Goal: Task Accomplishment & Management: Manage account settings

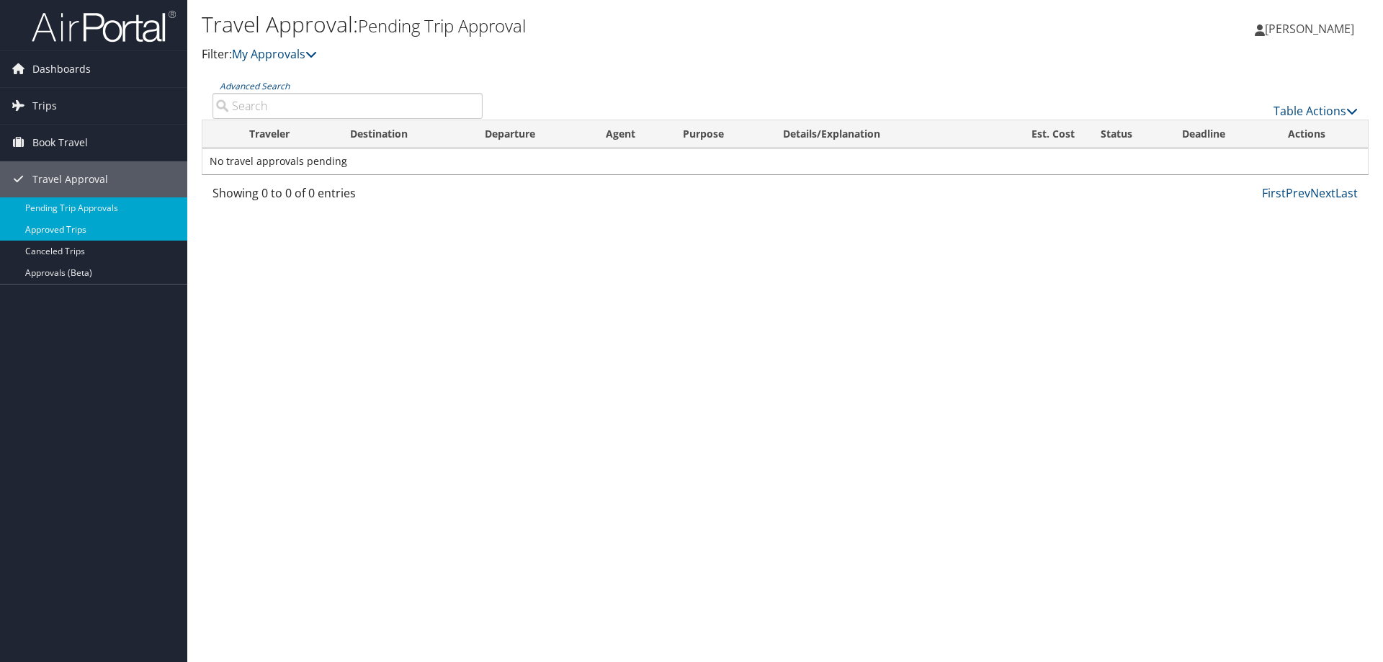
click at [71, 227] on link "Approved Trips" at bounding box center [93, 230] width 187 height 22
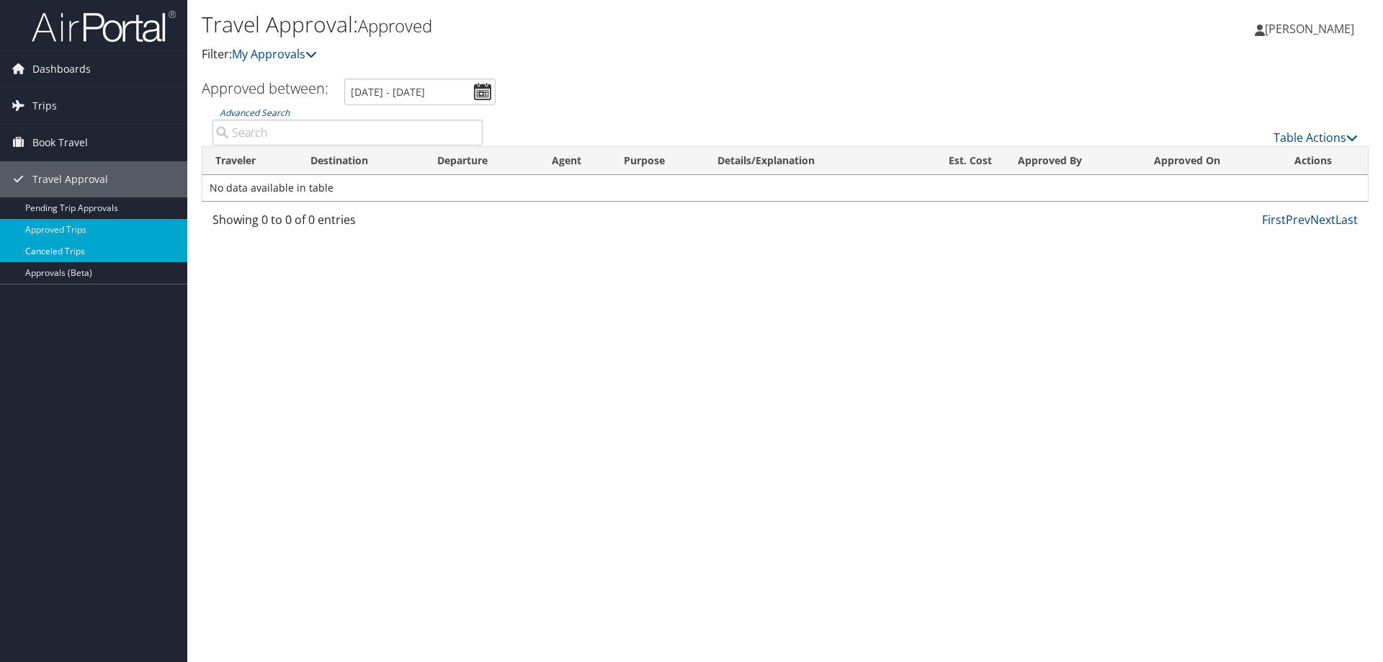
click at [66, 247] on link "Canceled Trips" at bounding box center [93, 252] width 187 height 22
click at [41, 122] on span "Trips" at bounding box center [44, 106] width 24 height 36
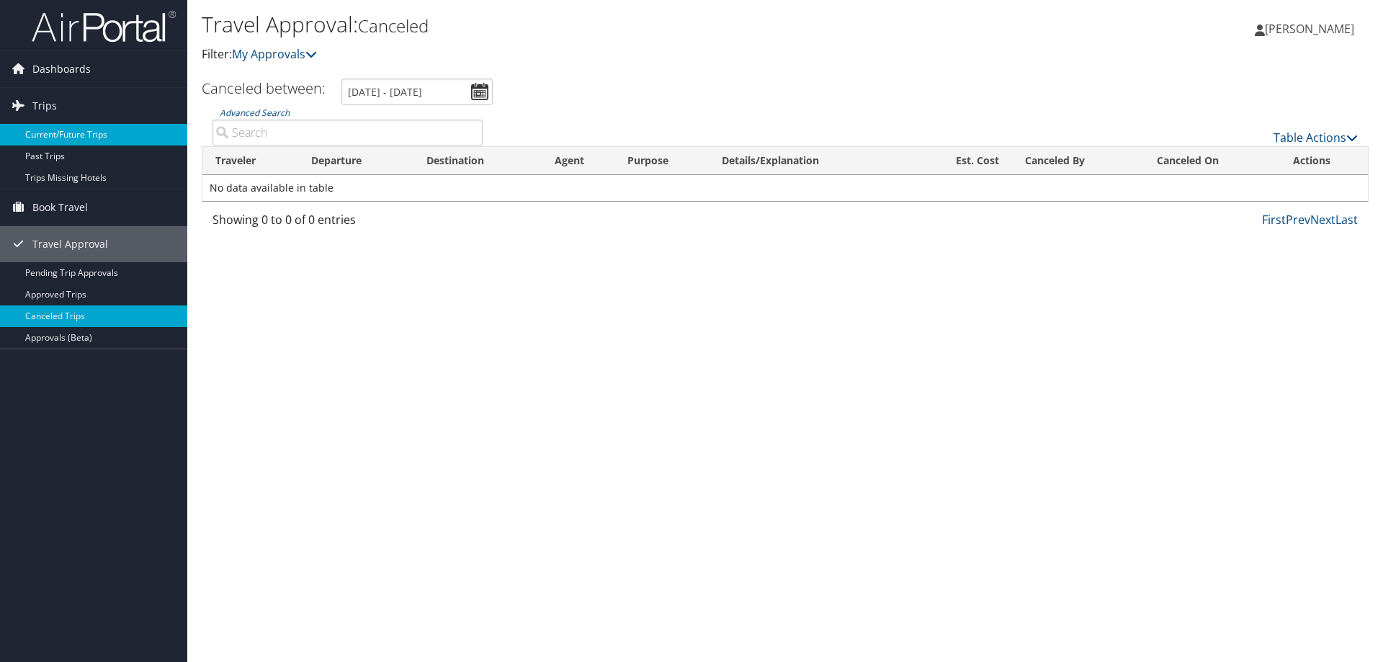
click at [96, 137] on link "Current/Future Trips" at bounding box center [93, 135] width 187 height 22
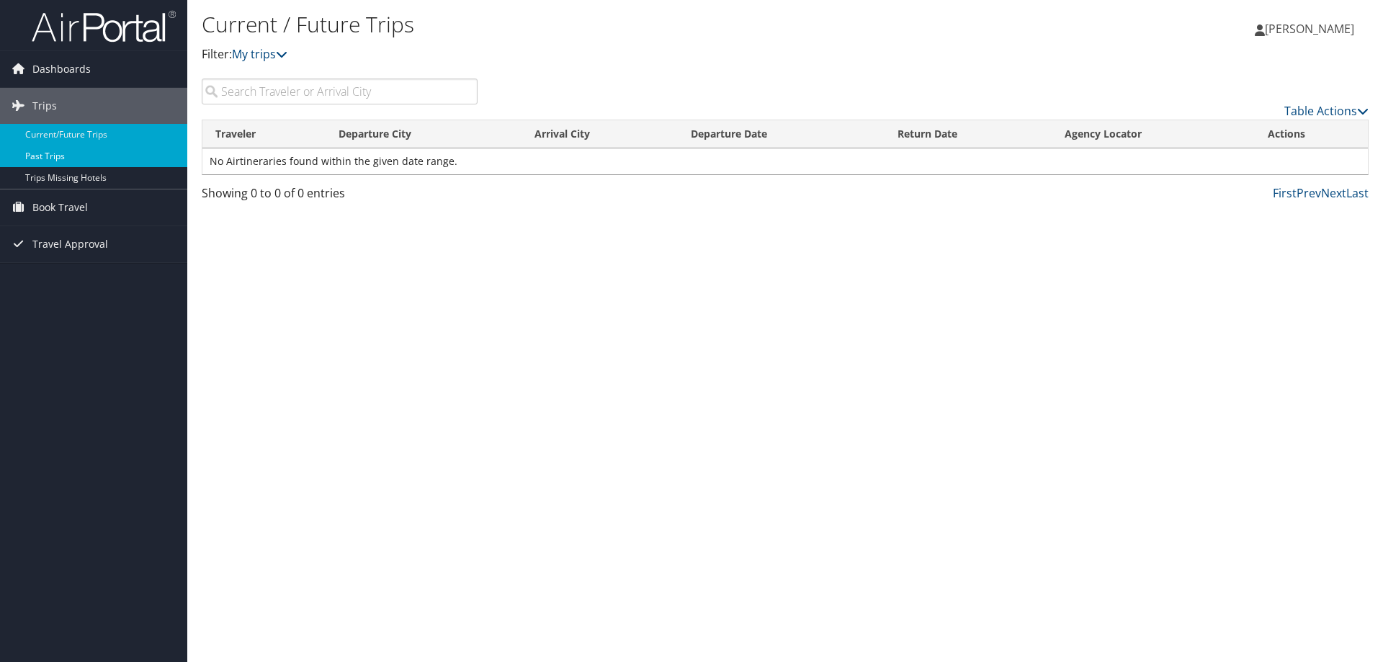
click at [64, 151] on link "Past Trips" at bounding box center [93, 156] width 187 height 22
click at [50, 157] on link "Past Trips" at bounding box center [93, 156] width 187 height 22
click at [95, 243] on span "Travel Approval" at bounding box center [70, 244] width 76 height 36
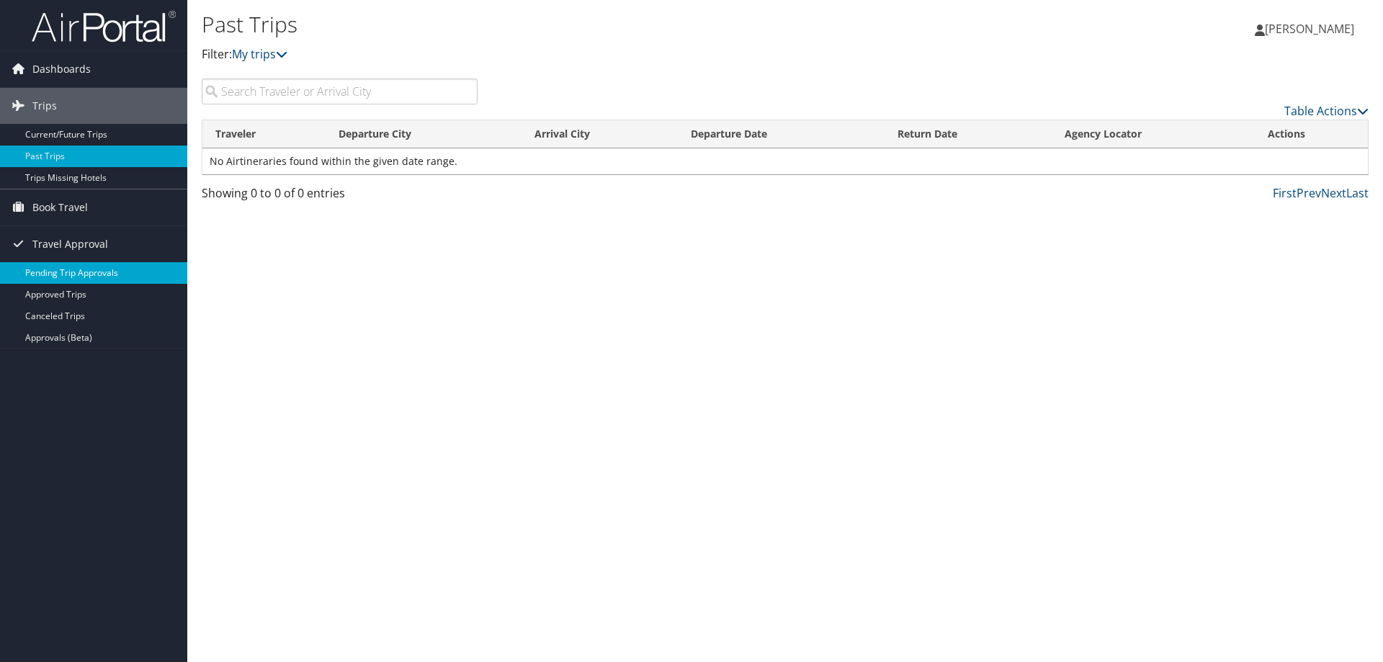
click at [99, 273] on link "Pending Trip Approvals" at bounding box center [93, 273] width 187 height 22
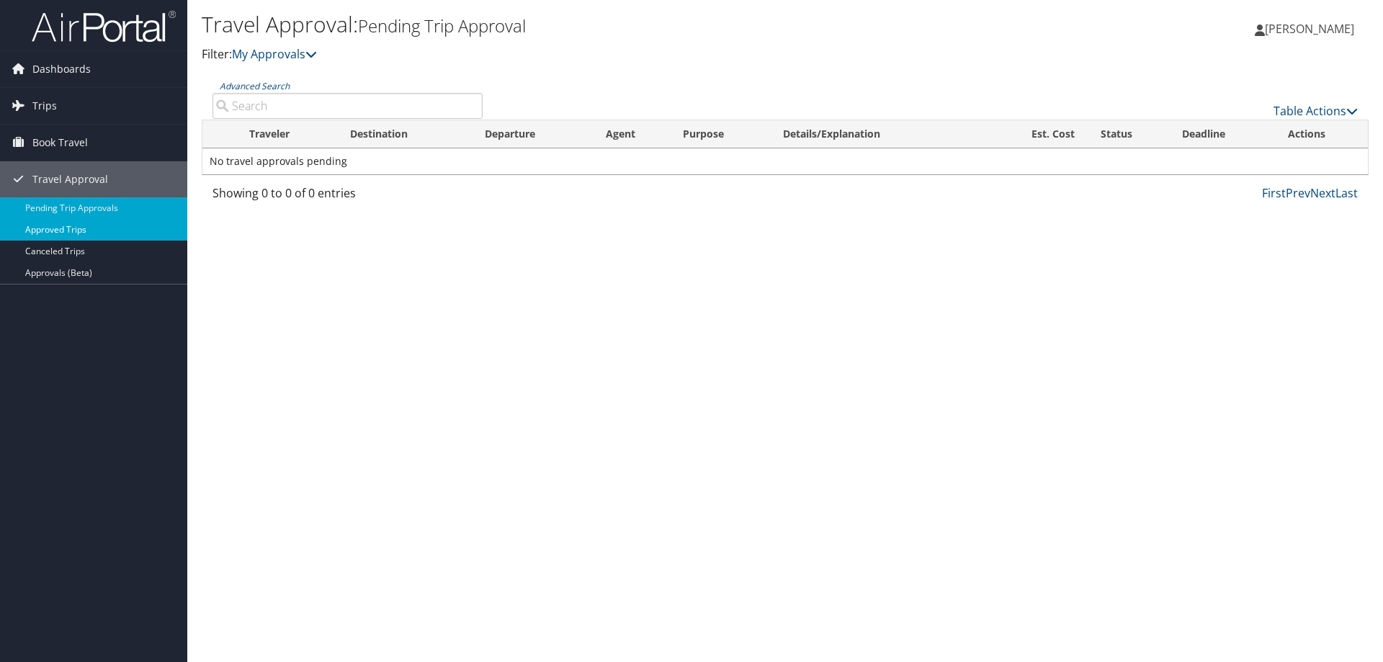
click at [77, 229] on link "Approved Trips" at bounding box center [93, 230] width 187 height 22
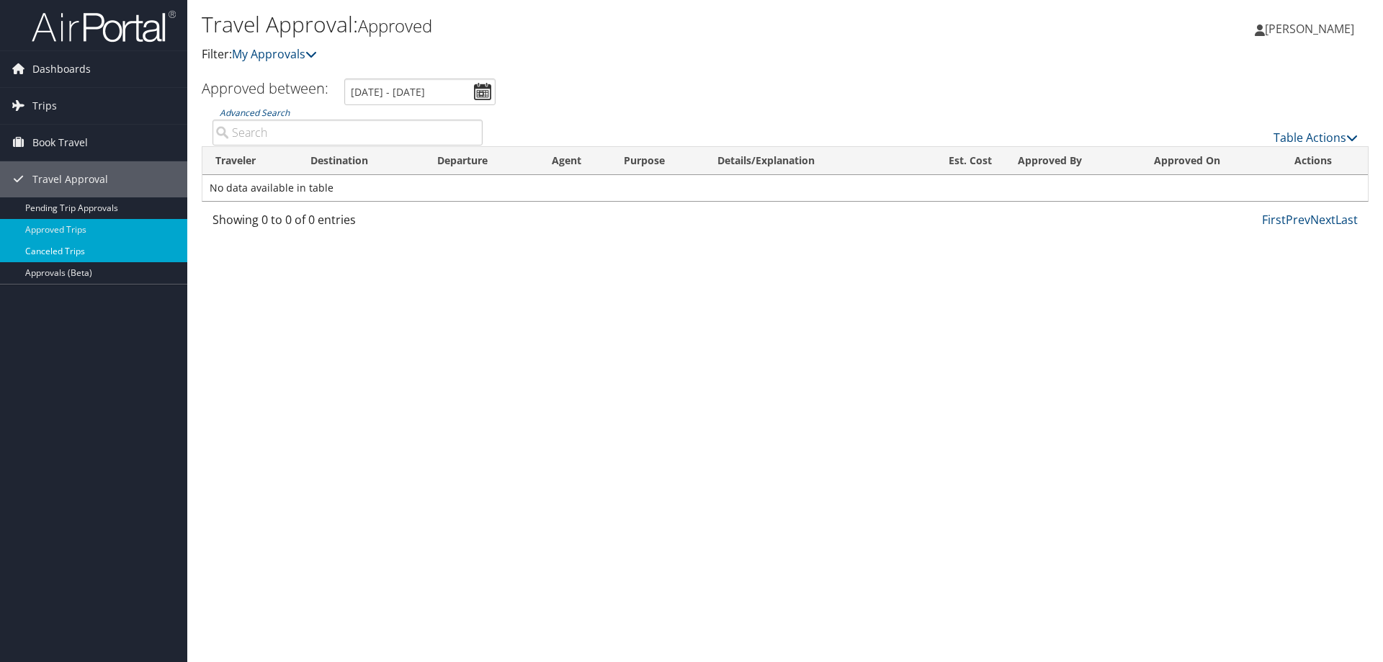
click at [81, 248] on link "Canceled Trips" at bounding box center [93, 252] width 187 height 22
click at [84, 269] on link "Approvals (Beta)" at bounding box center [93, 273] width 187 height 22
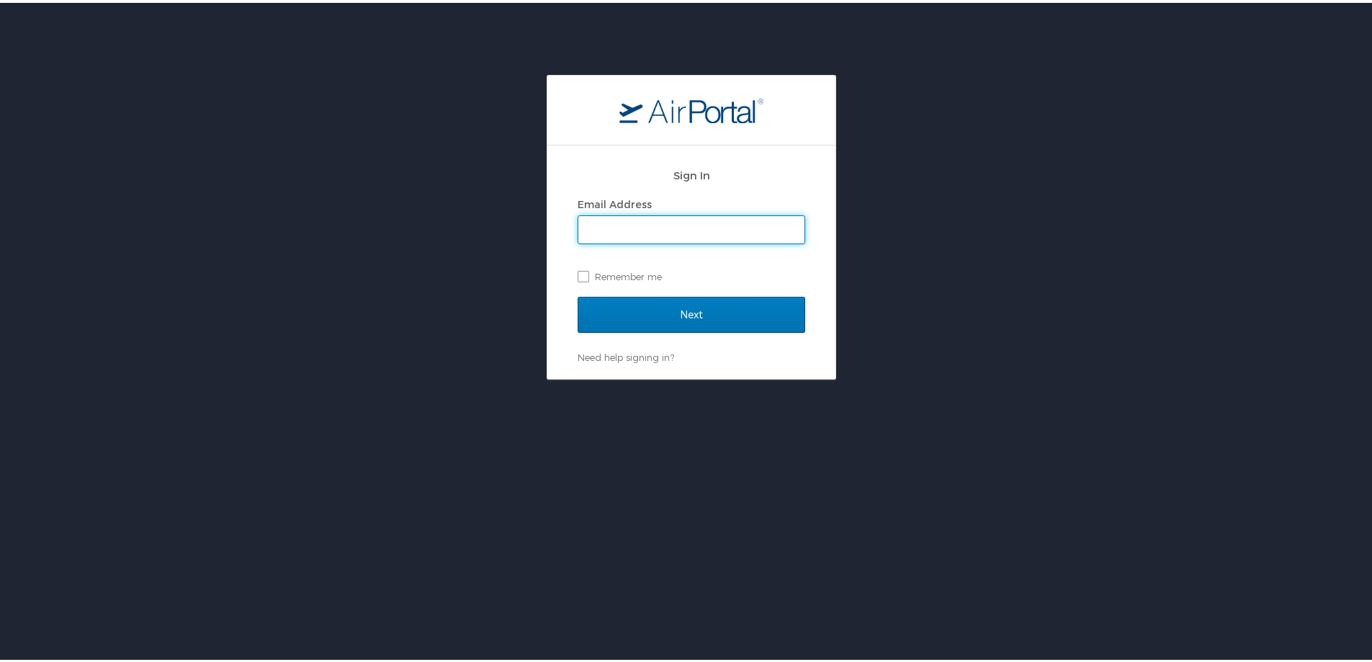
type input "peter.lewis@sus.edu"
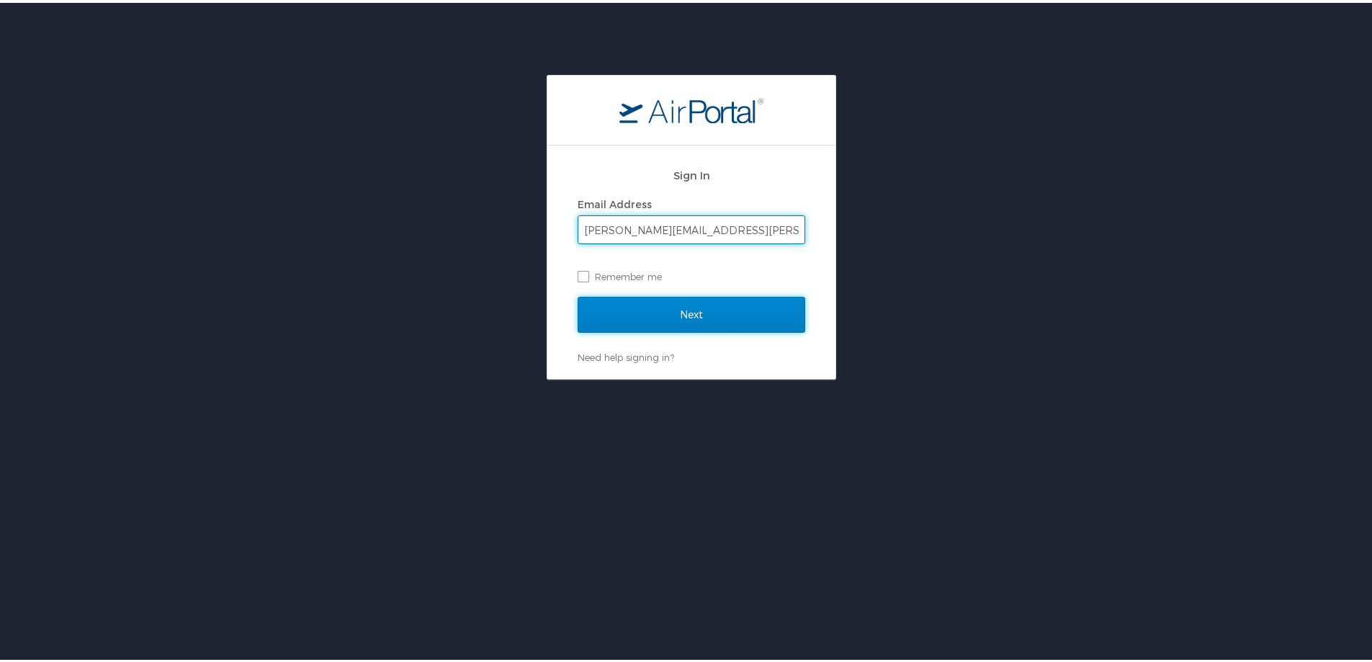
click at [689, 310] on input "Next" at bounding box center [692, 312] width 228 height 36
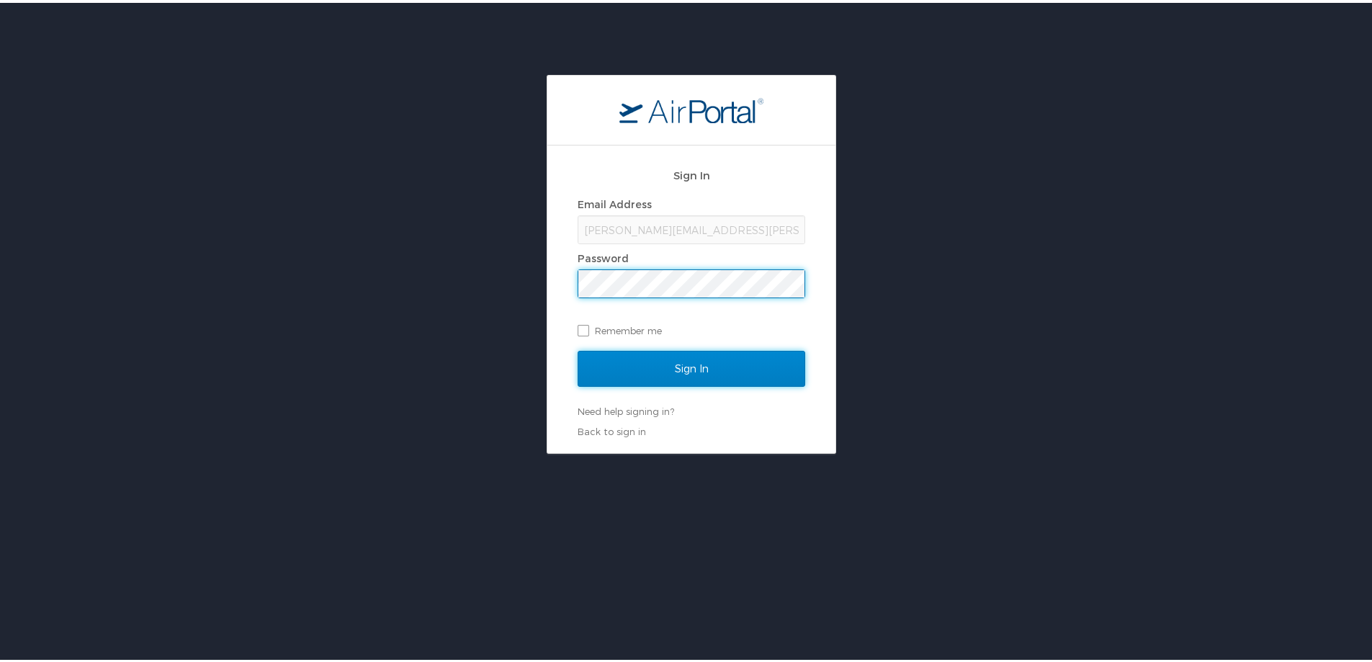
click at [694, 362] on input "Sign In" at bounding box center [692, 366] width 228 height 36
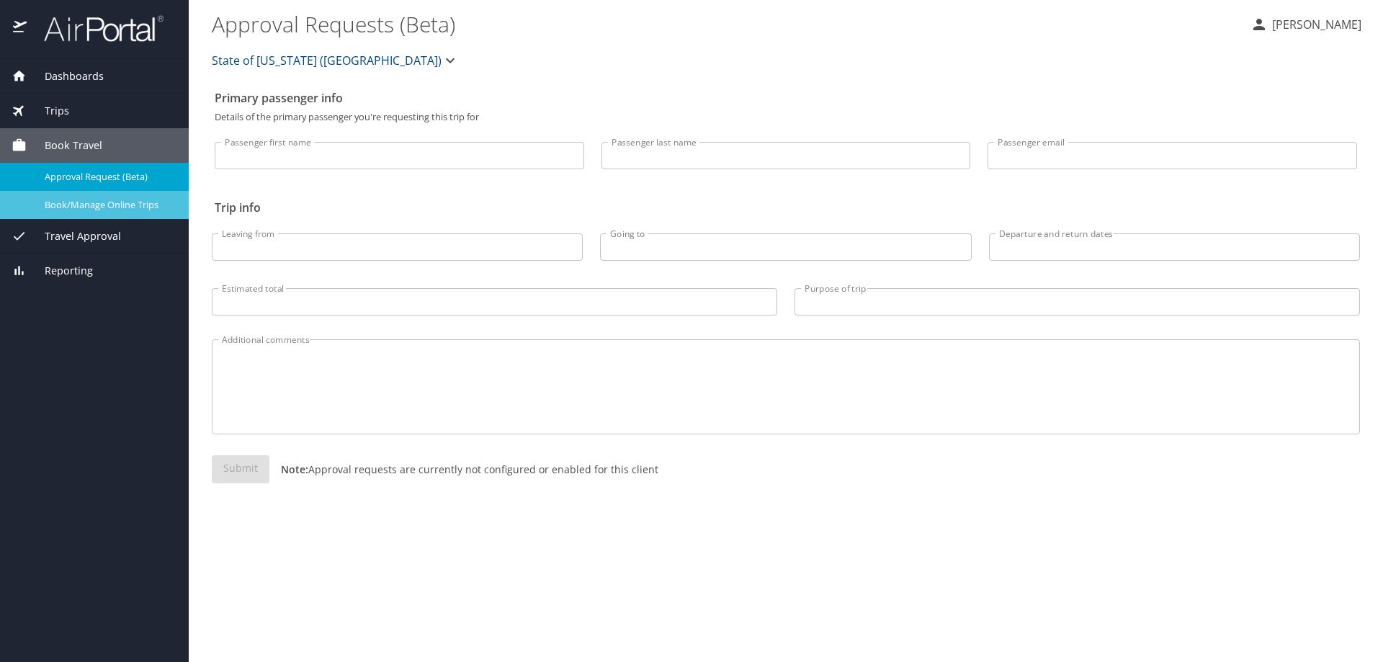
click at [122, 207] on span "Book/Manage Online Trips" at bounding box center [108, 205] width 127 height 14
click at [1308, 27] on p "[PERSON_NAME]" at bounding box center [1315, 24] width 94 height 17
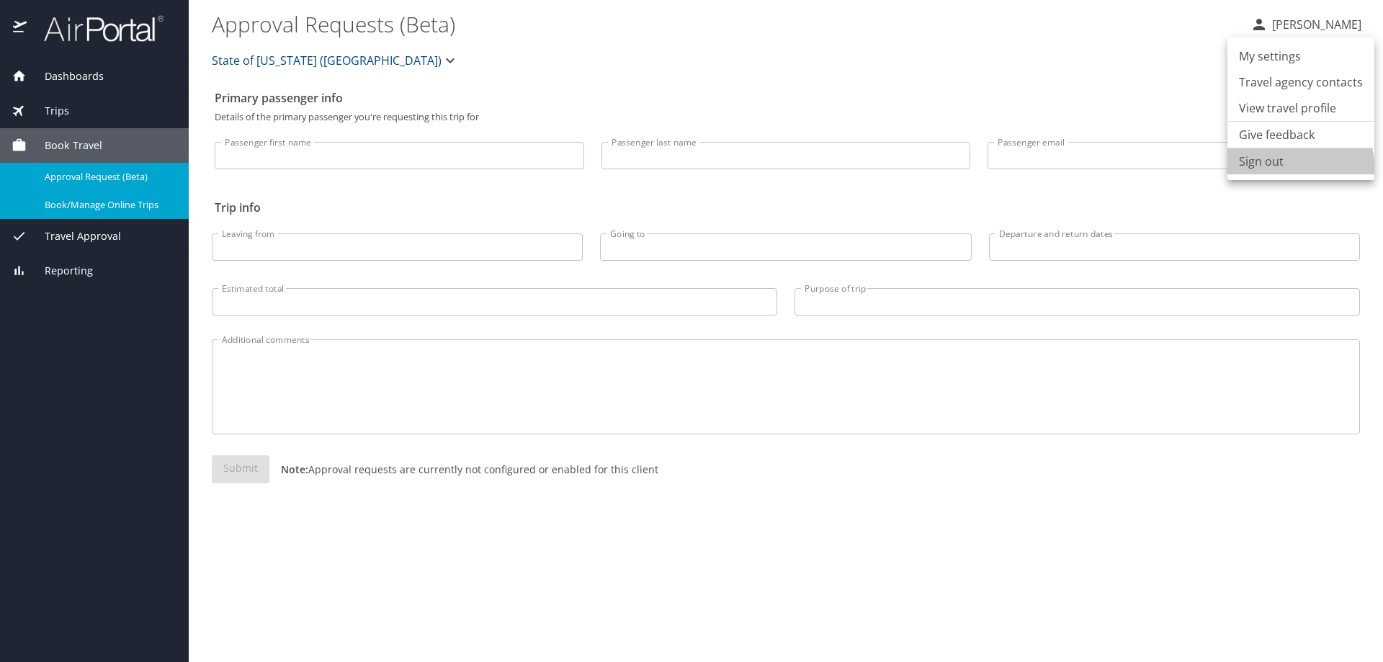
click at [1256, 174] on li "Sign out" at bounding box center [1300, 161] width 147 height 26
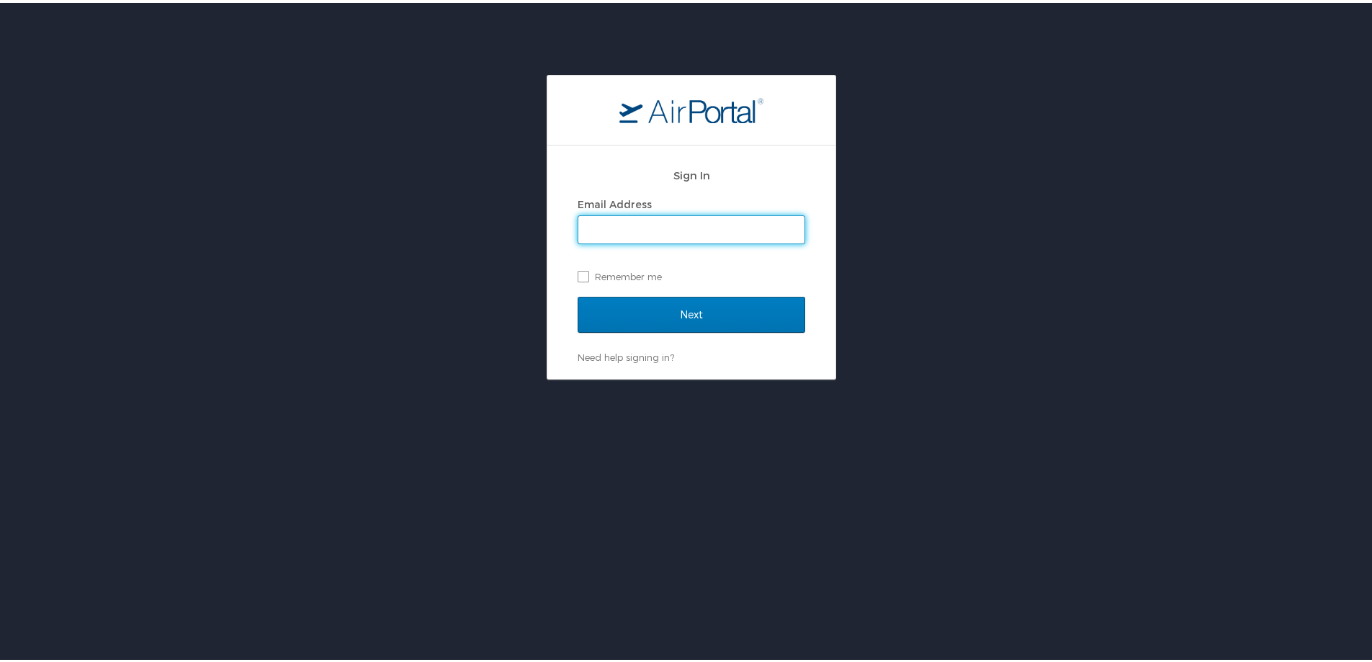
click at [665, 232] on input "Email Address" at bounding box center [691, 226] width 226 height 27
type input "peter.lewis@sus.edu"
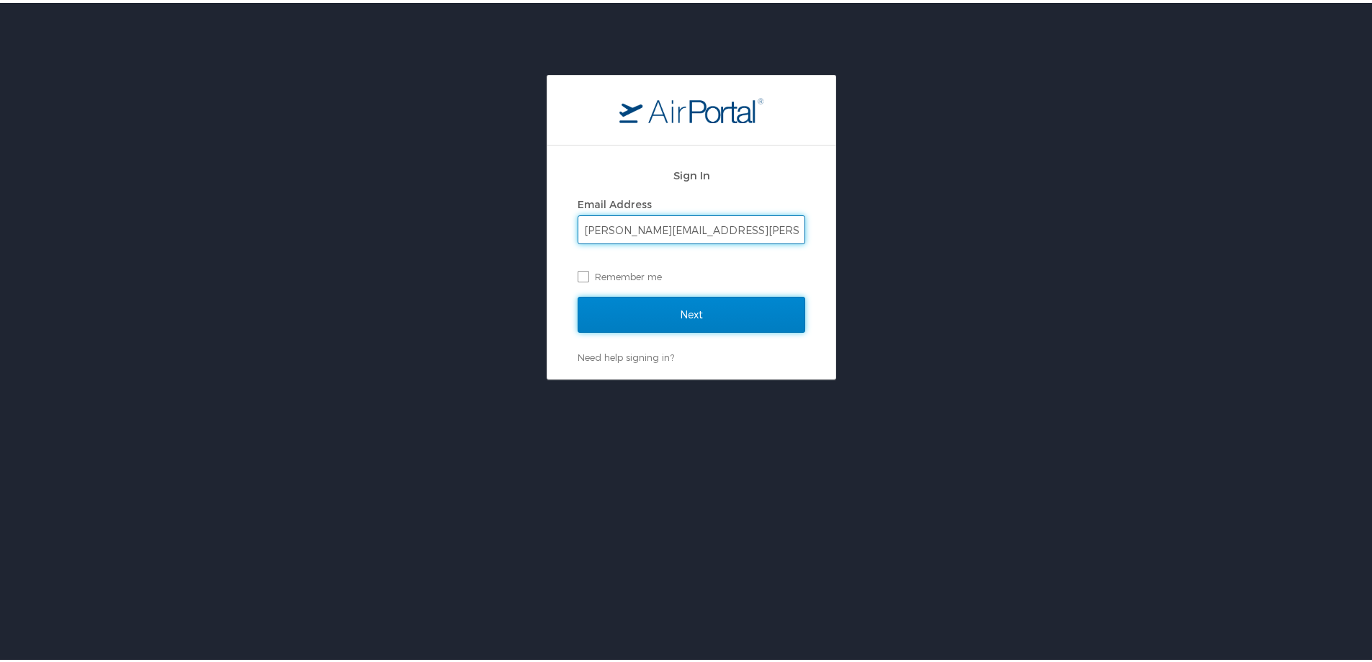
click at [671, 308] on input "Next" at bounding box center [692, 312] width 228 height 36
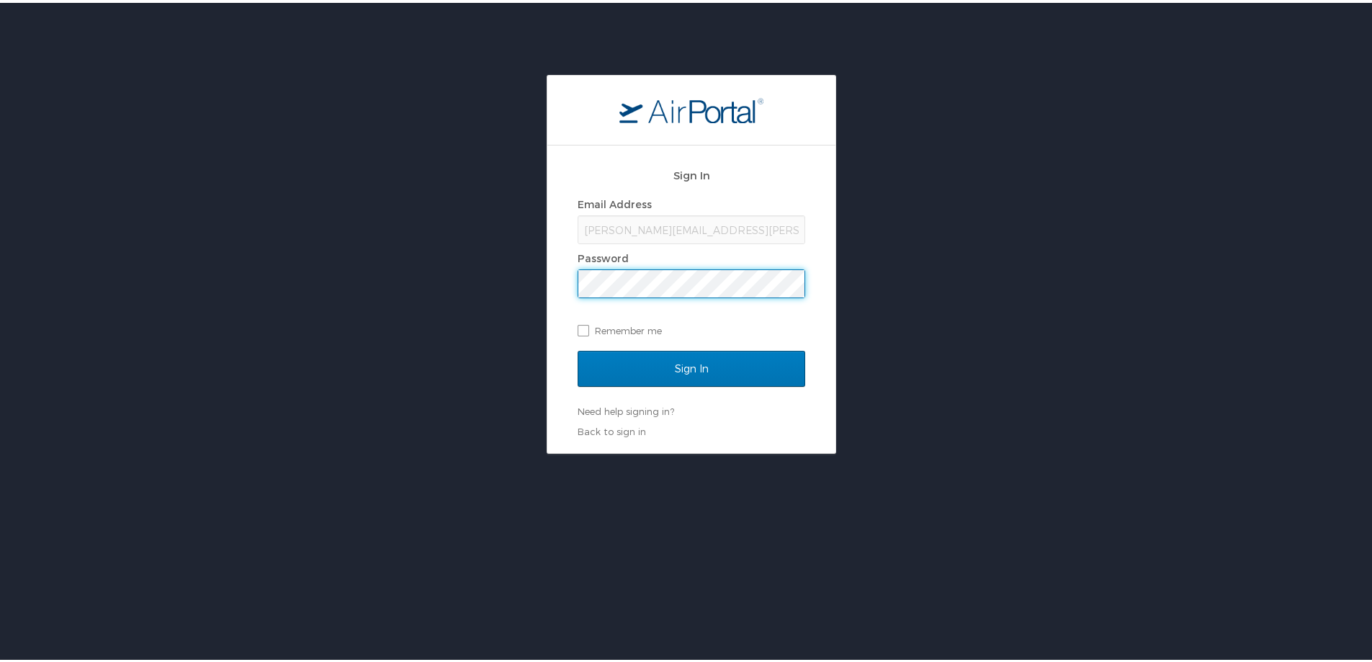
click at [481, 281] on div "Sign In Email Address peter.lewis@sus.edu Password Remember me Sign In Need hel…" at bounding box center [691, 261] width 1383 height 379
drag, startPoint x: 609, startPoint y: 363, endPoint x: 637, endPoint y: 371, distance: 29.9
click at [609, 363] on input "Sign In" at bounding box center [692, 366] width 228 height 36
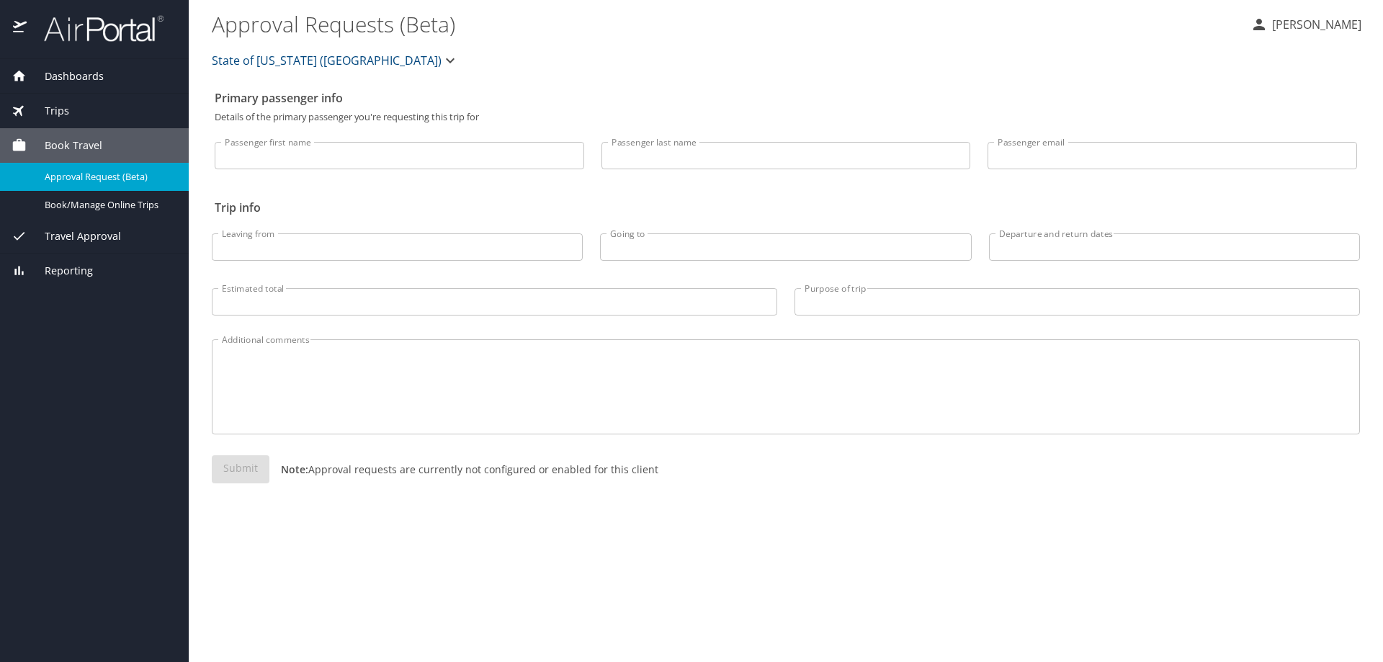
click at [1309, 23] on p "[PERSON_NAME]" at bounding box center [1315, 24] width 94 height 17
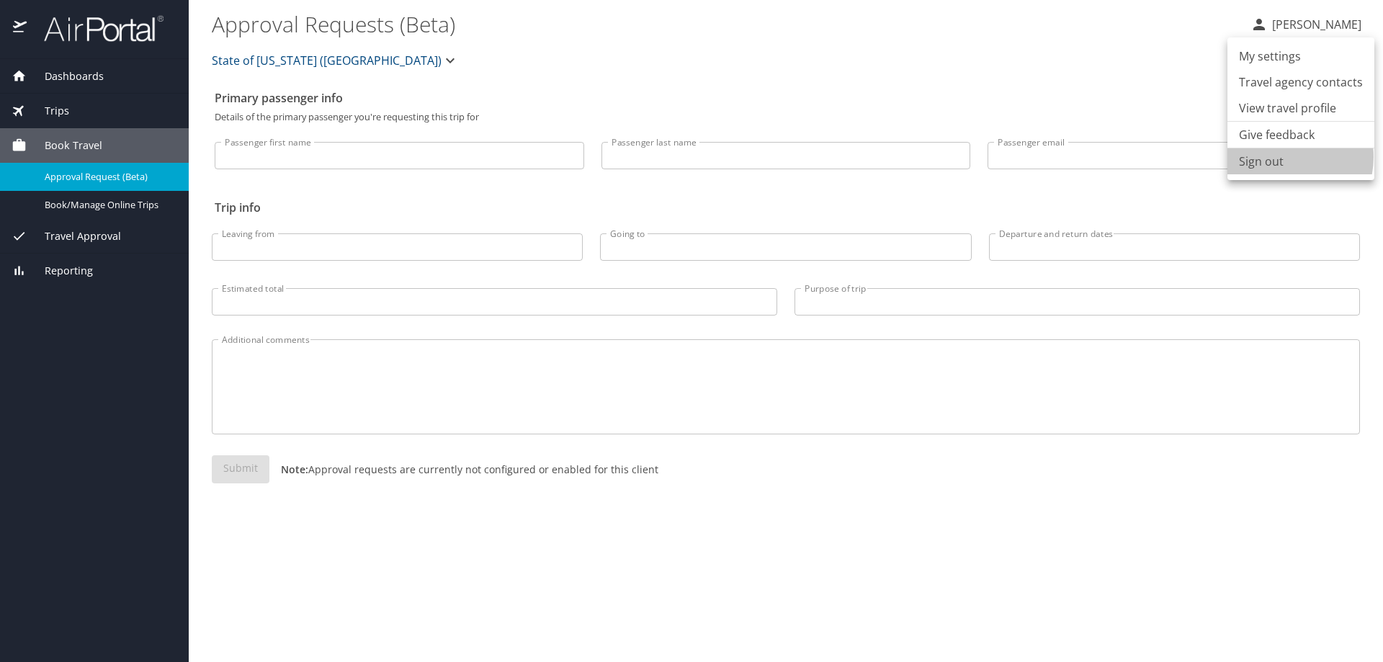
click at [1281, 157] on li "Sign out" at bounding box center [1300, 161] width 147 height 26
